Goal: Find specific page/section: Find specific page/section

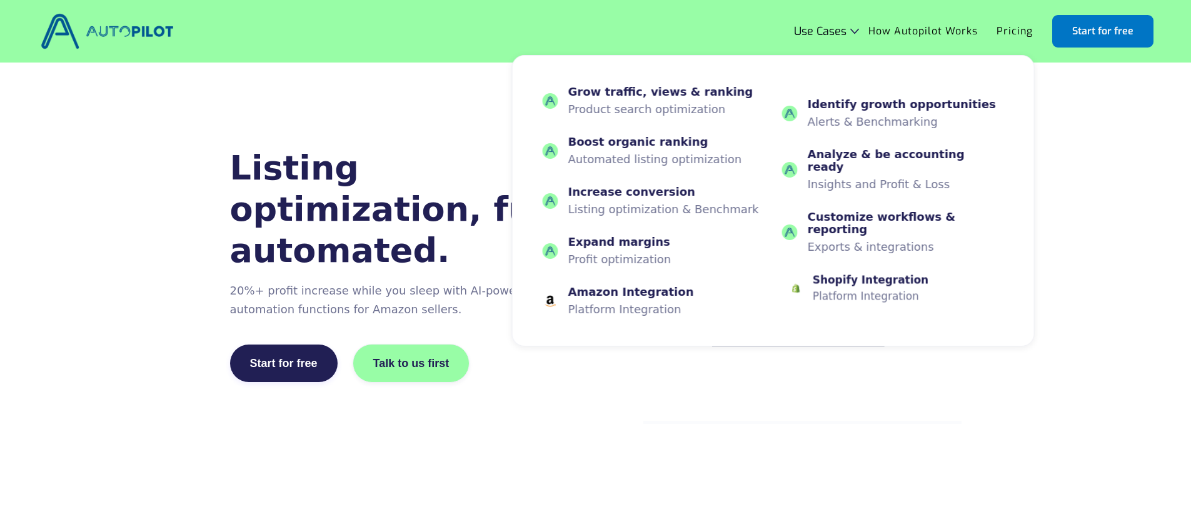
click at [849, 274] on div "Shopify Integration" at bounding box center [871, 280] width 116 height 12
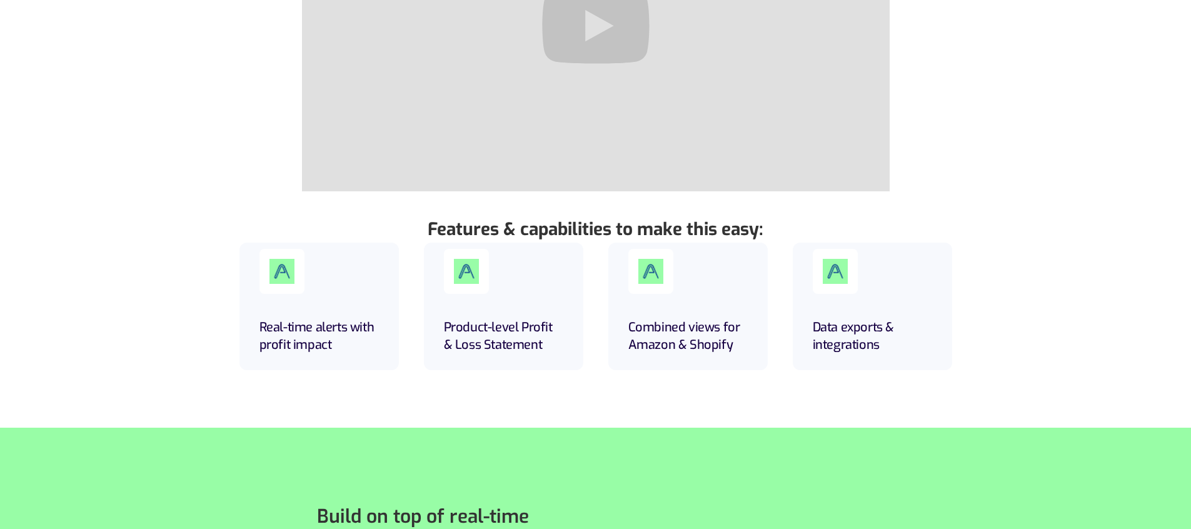
scroll to position [325, 0]
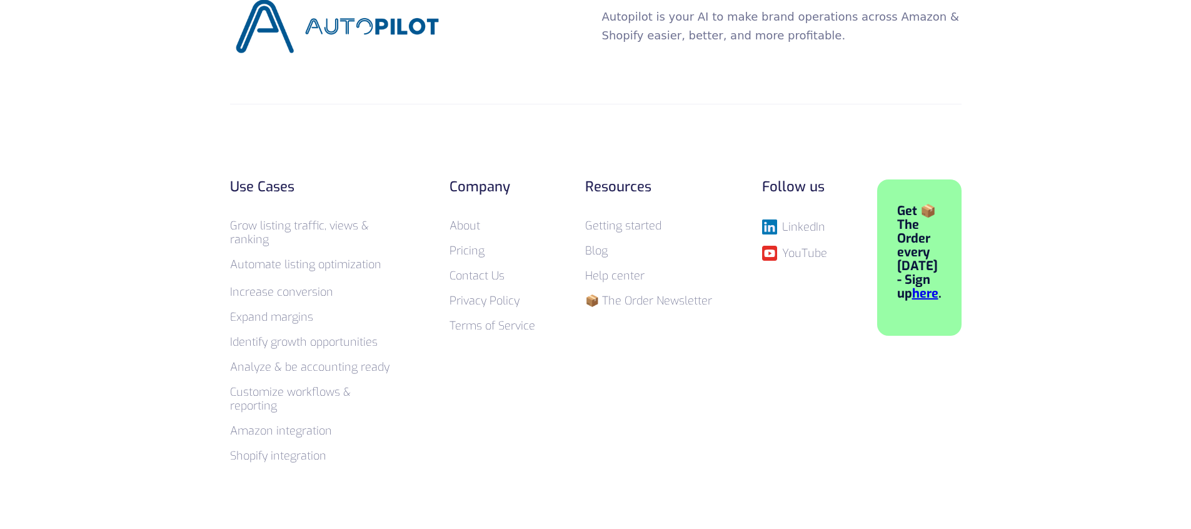
scroll to position [4925, 0]
